Goal: Find specific page/section: Find specific page/section

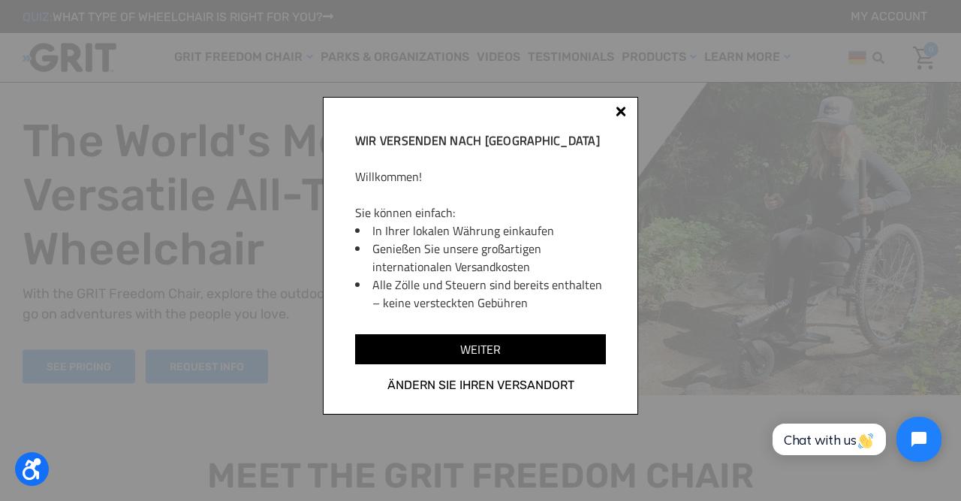
click at [623, 110] on div at bounding box center [621, 111] width 11 height 11
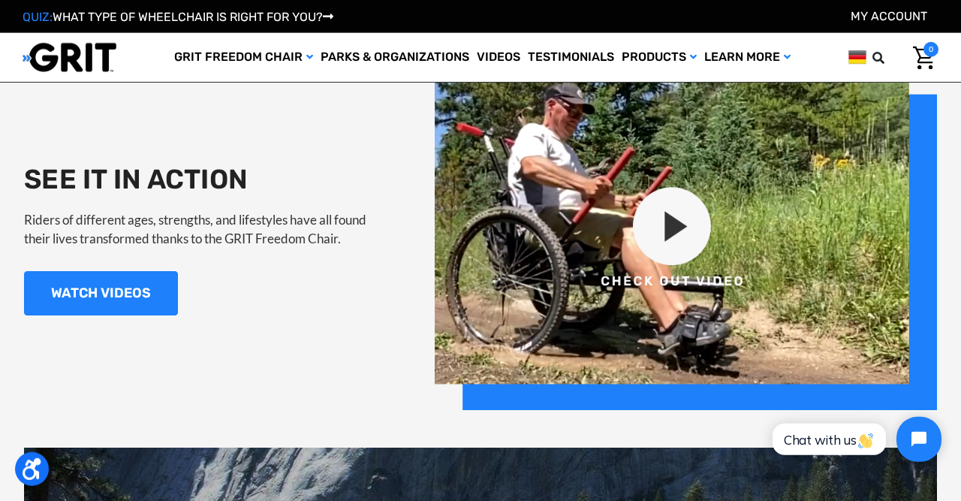
scroll to position [1384, 0]
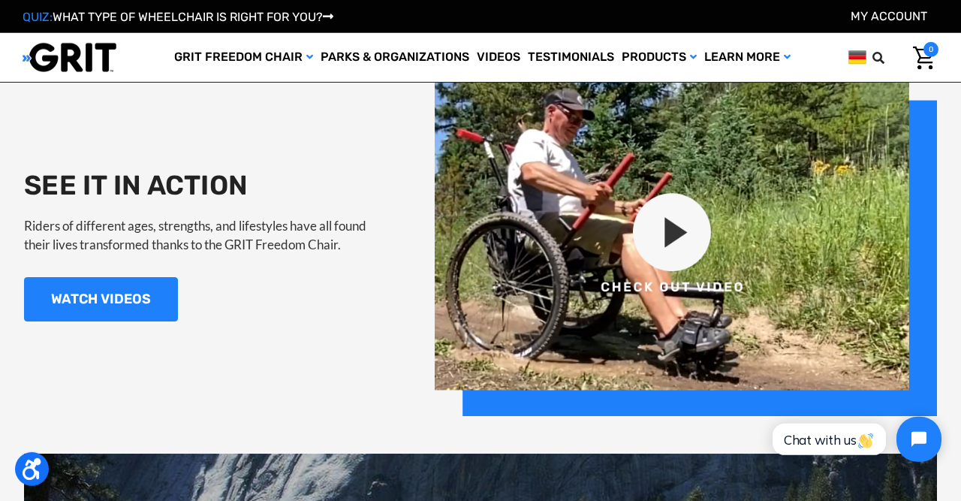
click at [691, 236] on img at bounding box center [686, 245] width 502 height 342
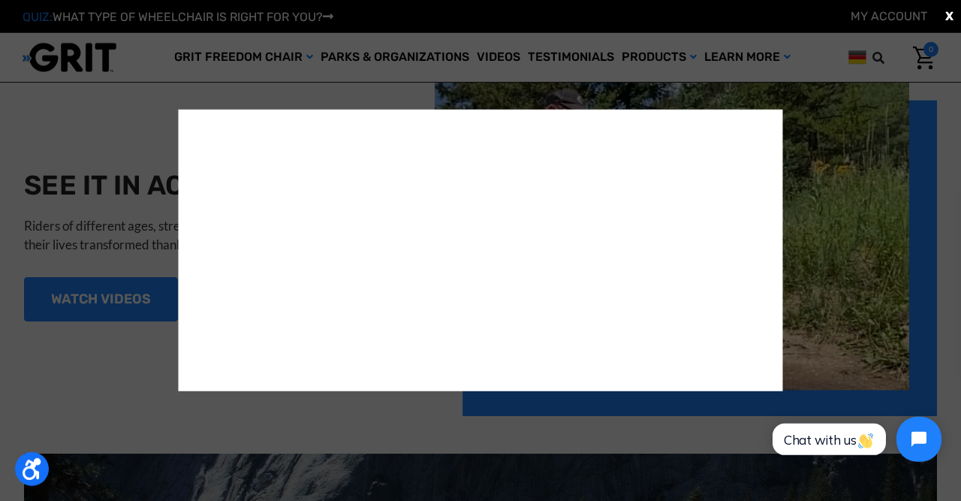
click at [948, 17] on span "X" at bounding box center [949, 17] width 8 height 18
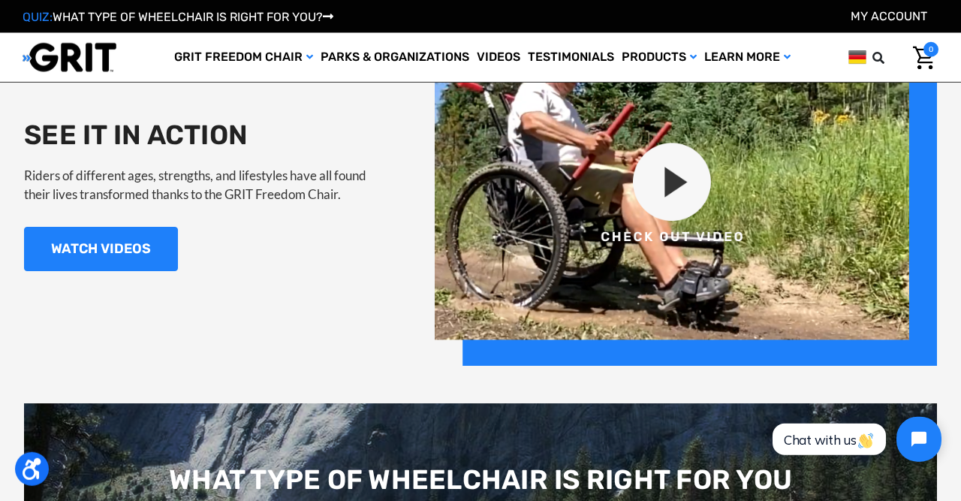
scroll to position [1426, 0]
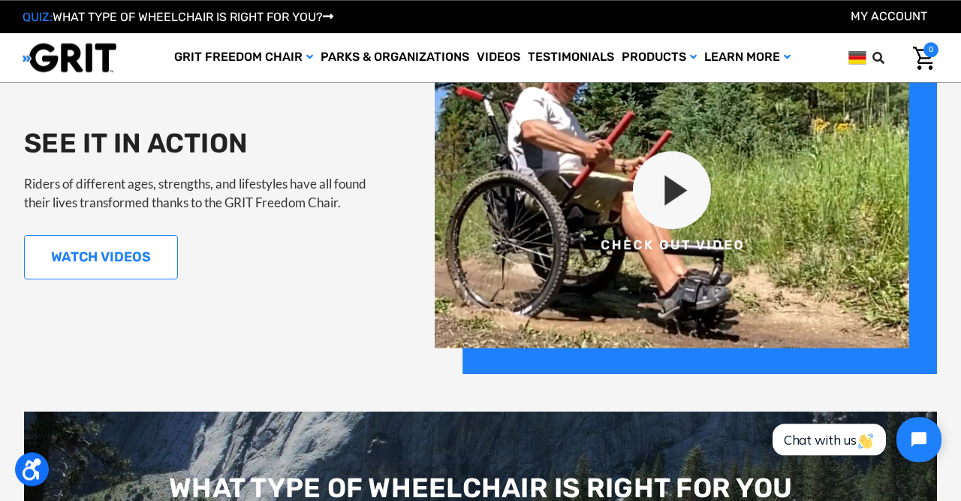
click at [122, 245] on link "WATCH VIDEOS" at bounding box center [101, 257] width 154 height 44
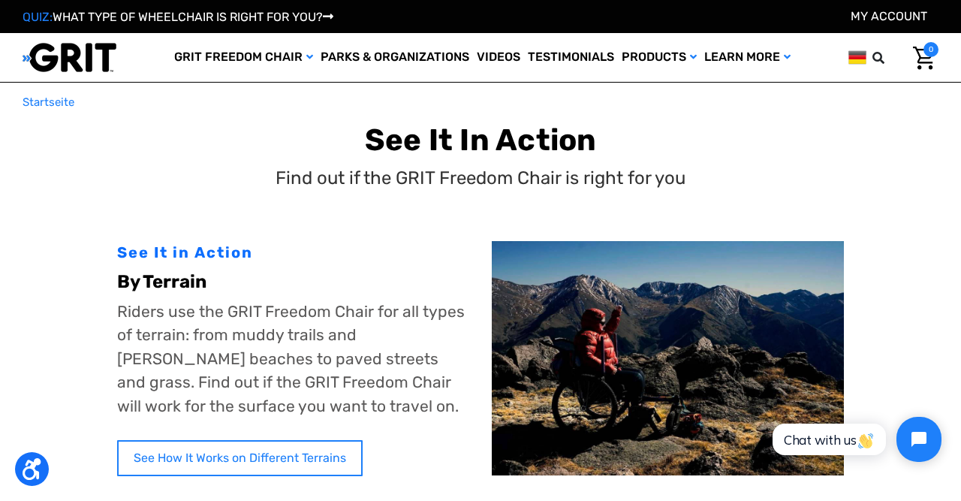
click at [161, 457] on link "See How It Works on Different Terrains" at bounding box center [240, 458] width 246 height 36
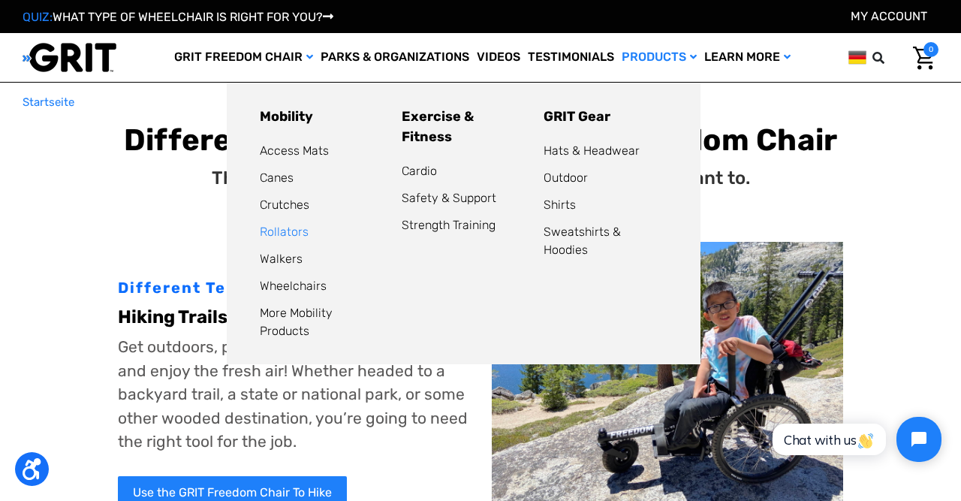
click at [286, 234] on link "Rollators" at bounding box center [284, 232] width 49 height 14
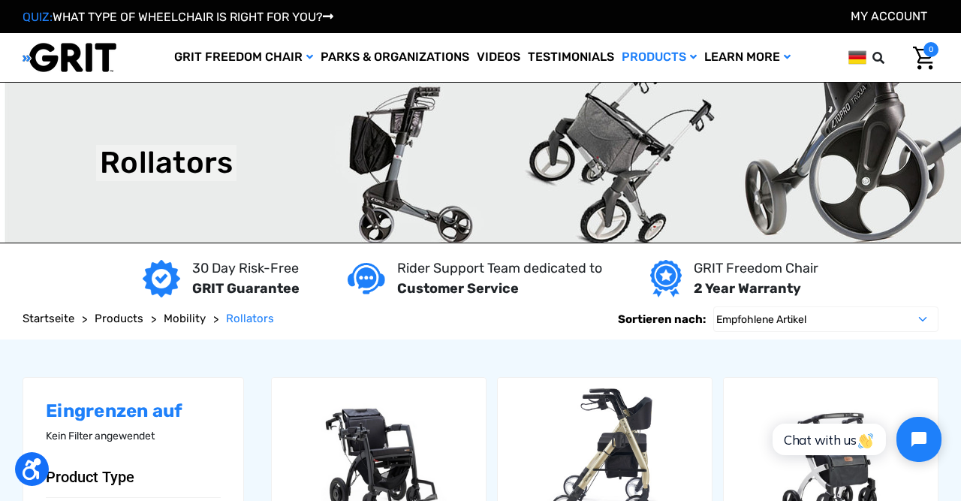
click at [88, 62] on img at bounding box center [70, 57] width 94 height 31
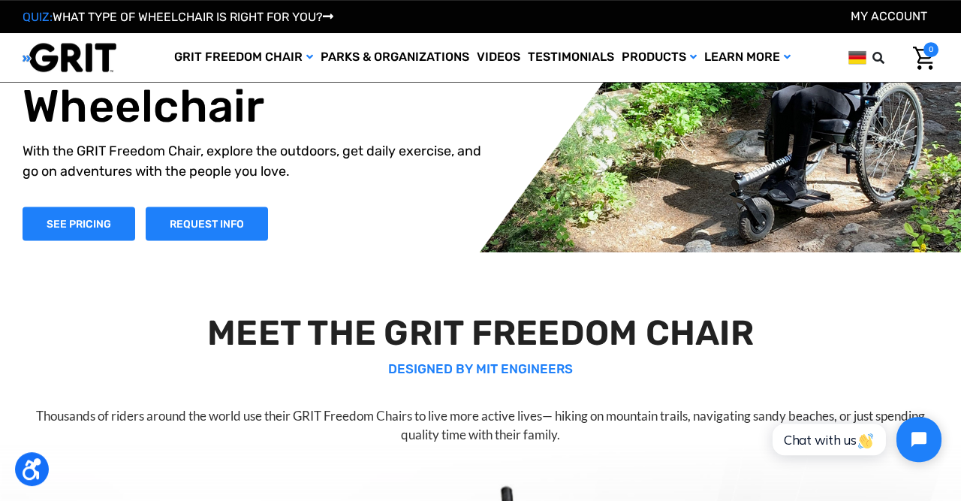
scroll to position [56, 0]
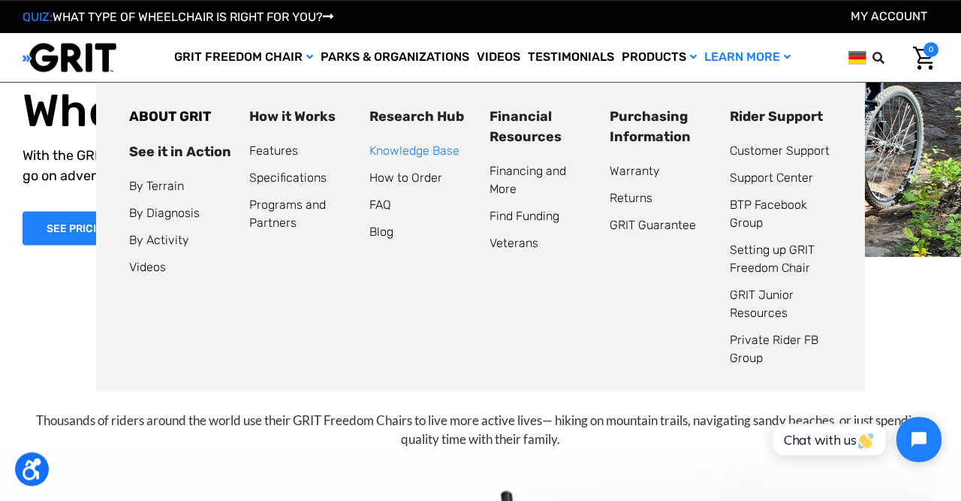
click at [397, 152] on link "Knowledge Base" at bounding box center [414, 150] width 90 height 14
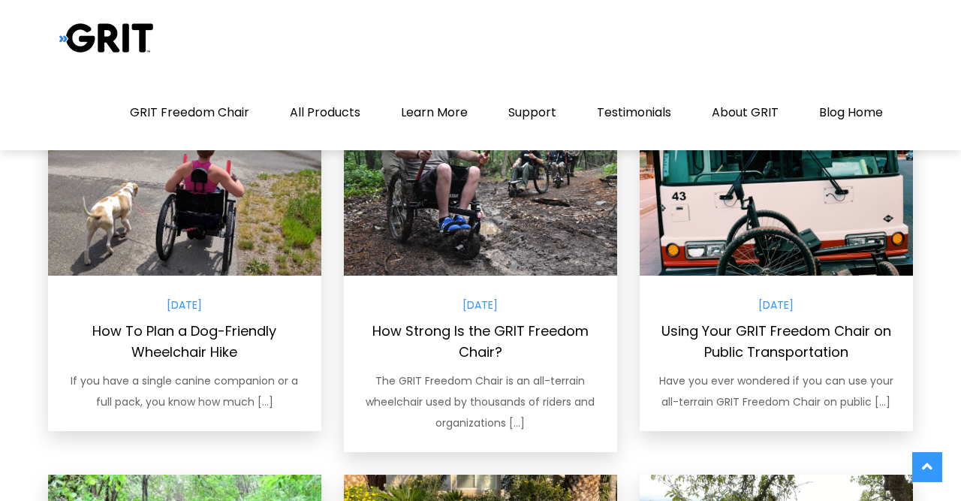
scroll to position [482, 0]
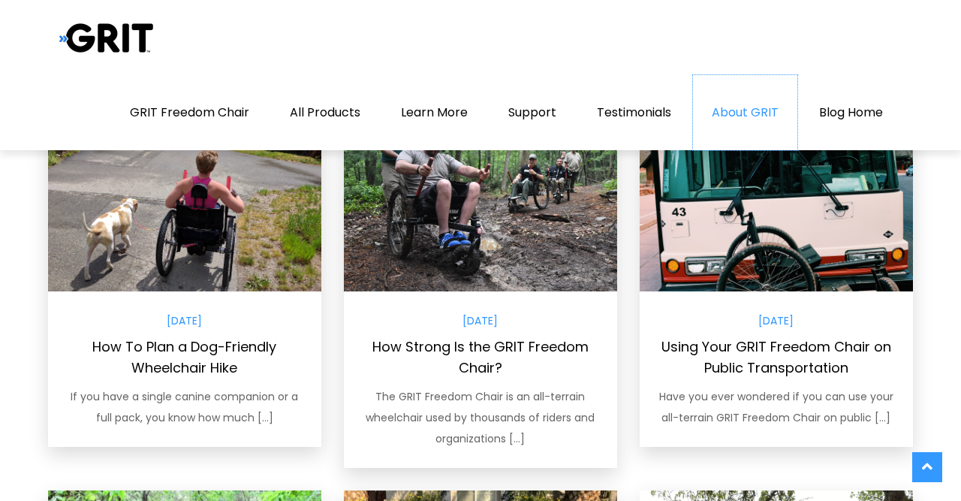
click at [750, 114] on link "About GRIT" at bounding box center [745, 112] width 104 height 75
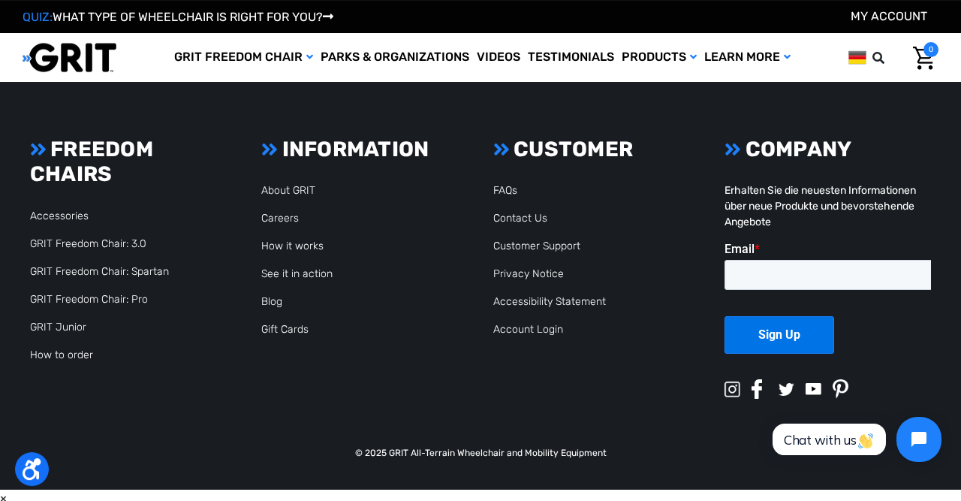
scroll to position [3798, 0]
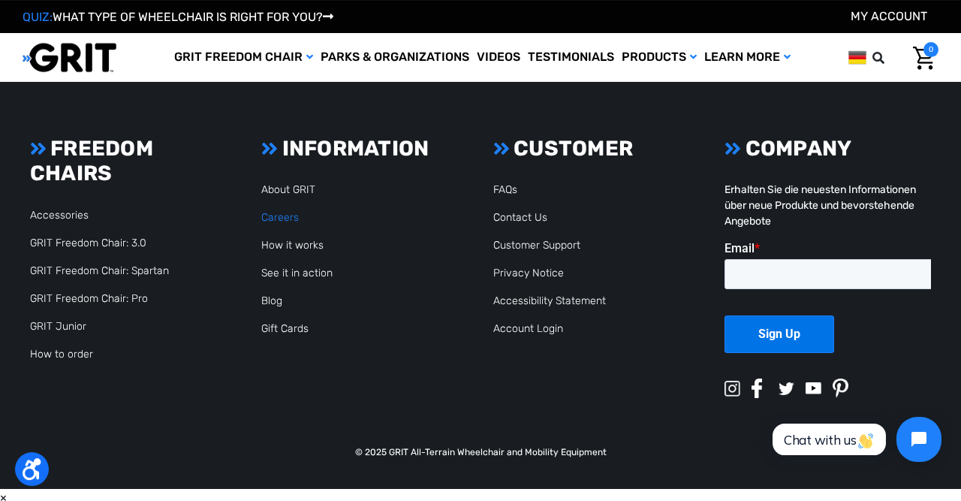
click at [285, 219] on link "Careers" at bounding box center [280, 217] width 38 height 13
